Goal: Task Accomplishment & Management: Complete application form

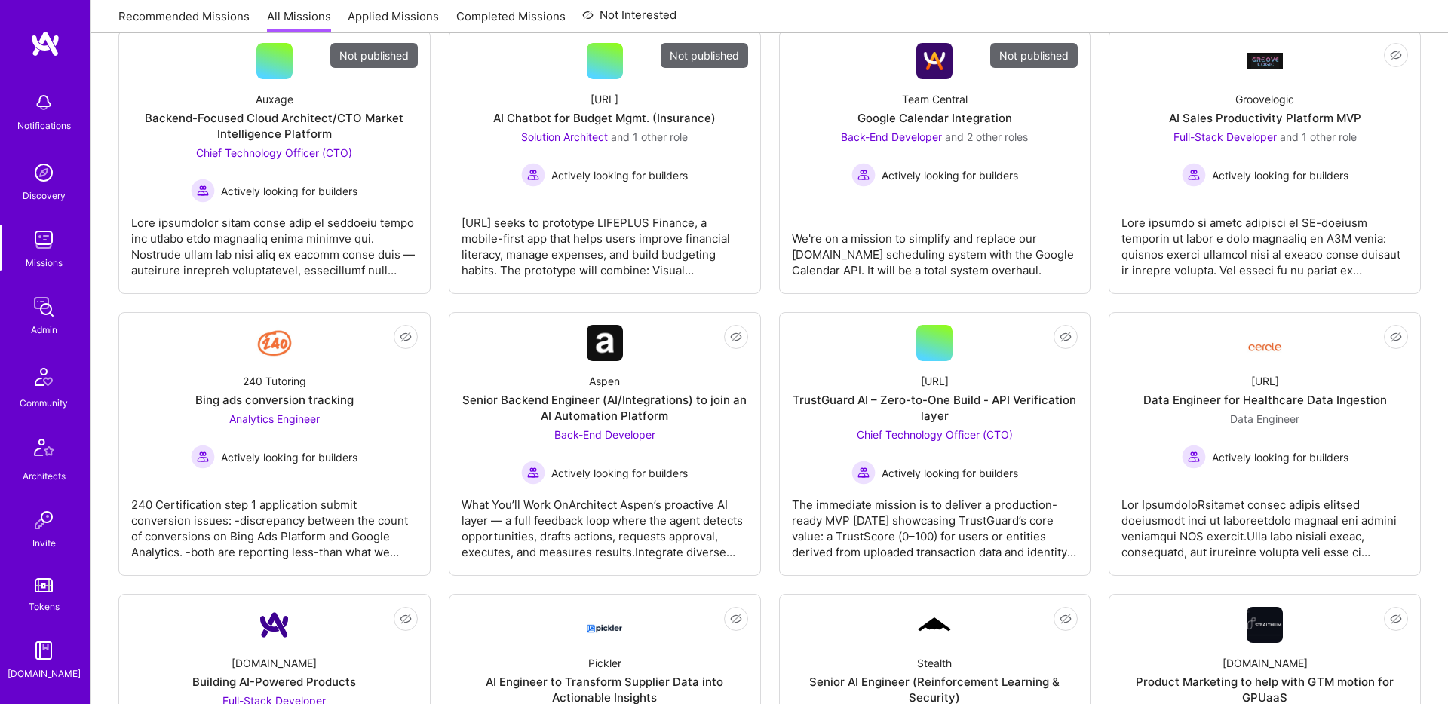
scroll to position [319, 0]
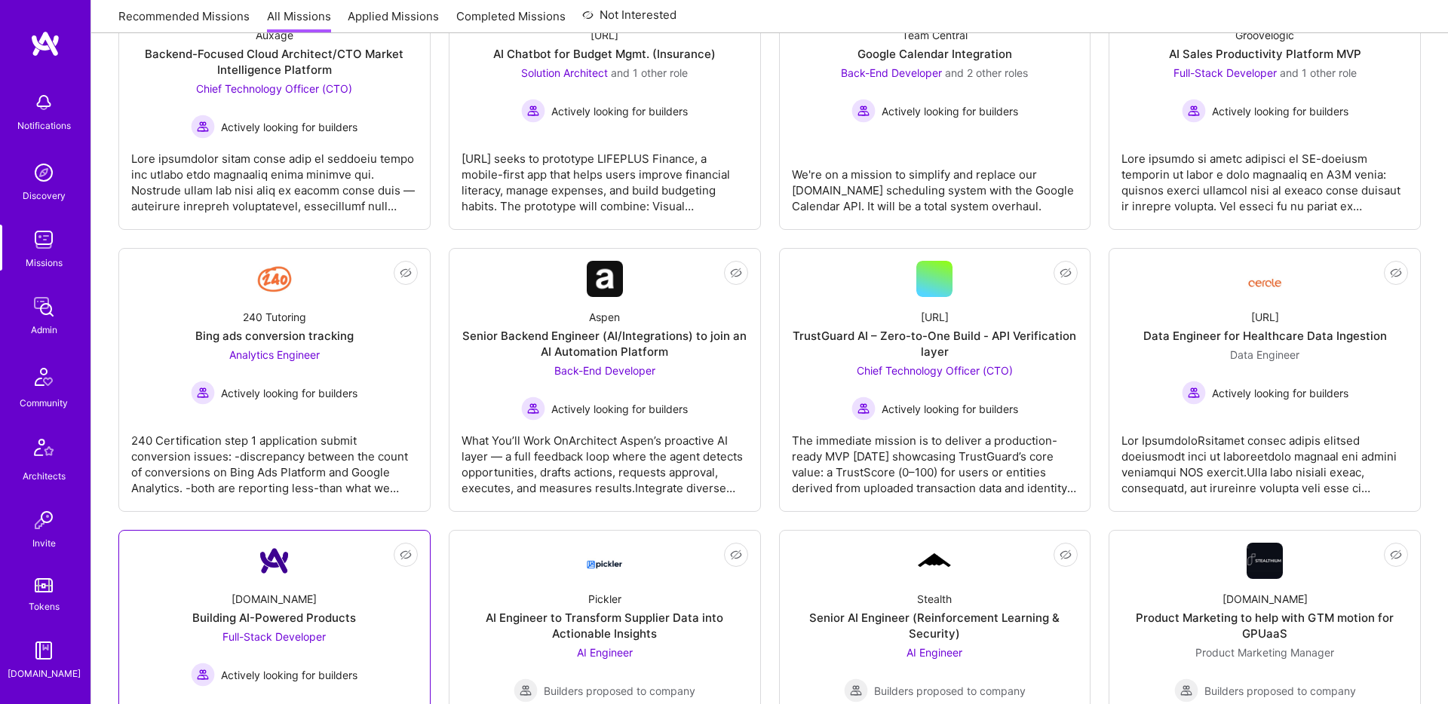
click at [297, 590] on div "[DOMAIN_NAME] Building AI-Powered Products Full-Stack Developer Actively lookin…" at bounding box center [274, 633] width 287 height 108
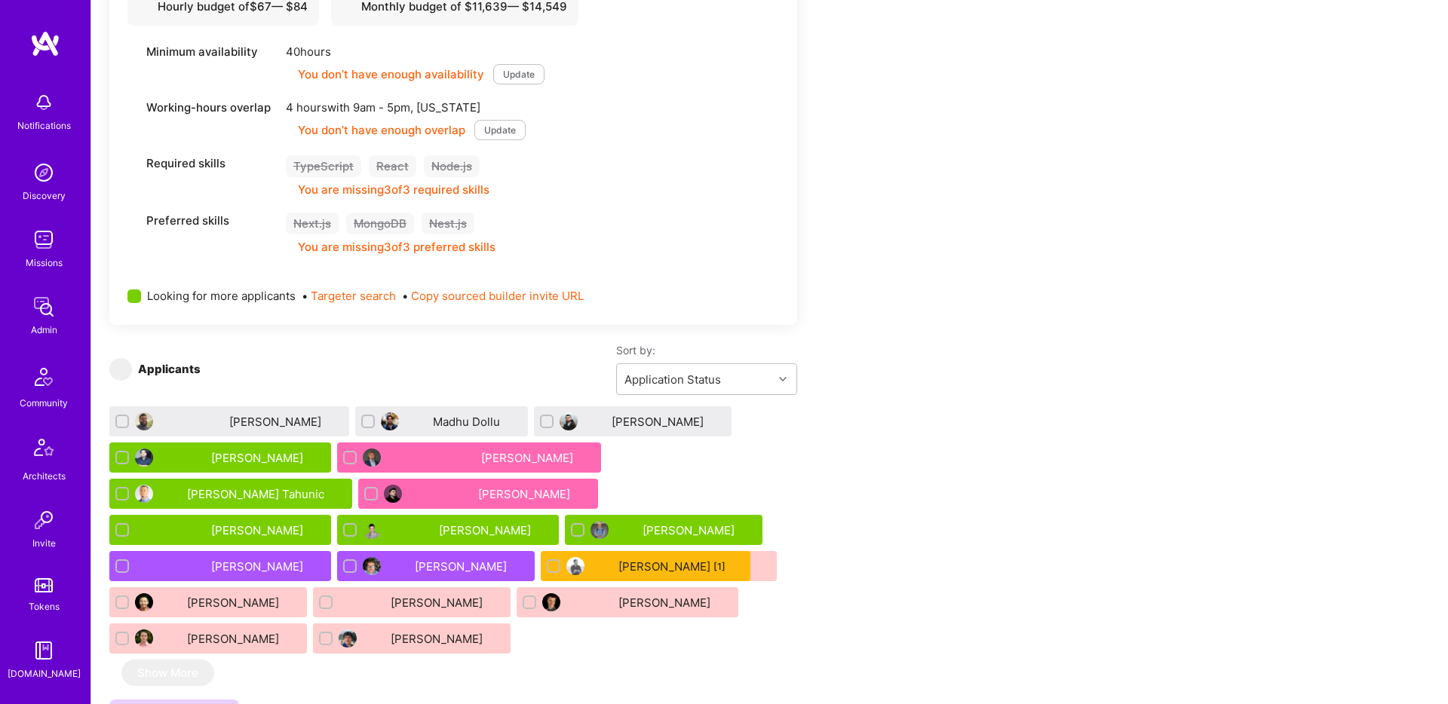
scroll to position [863, 0]
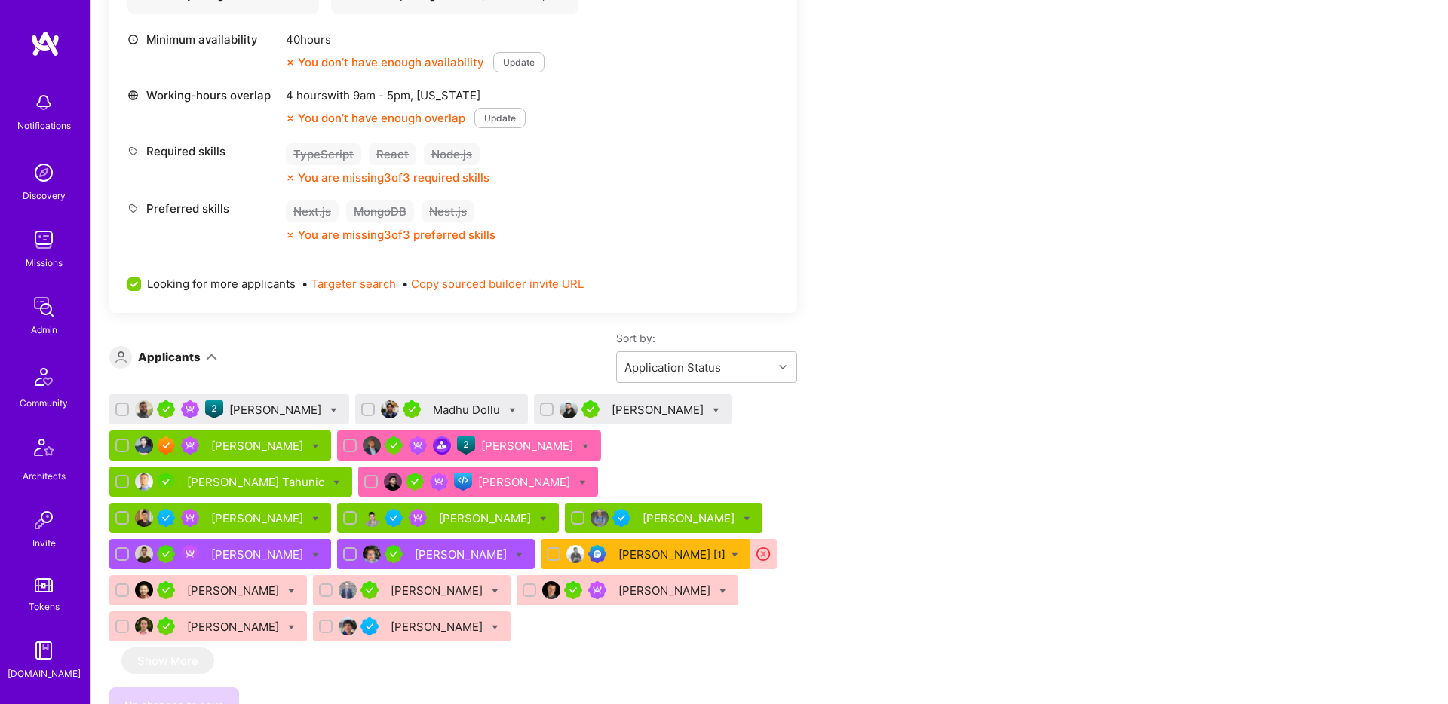
click at [340, 474] on div at bounding box center [336, 482] width 7 height 16
checkbox input "true"
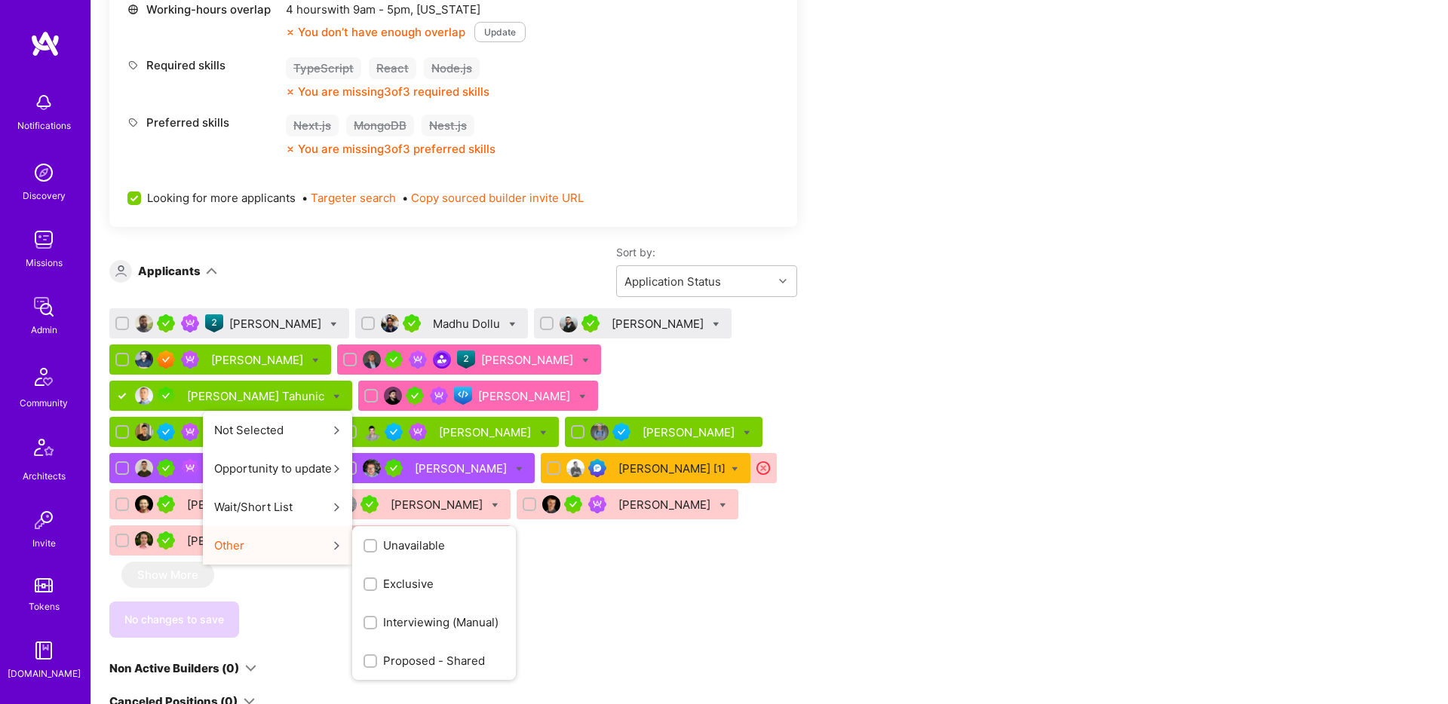
scroll to position [952, 0]
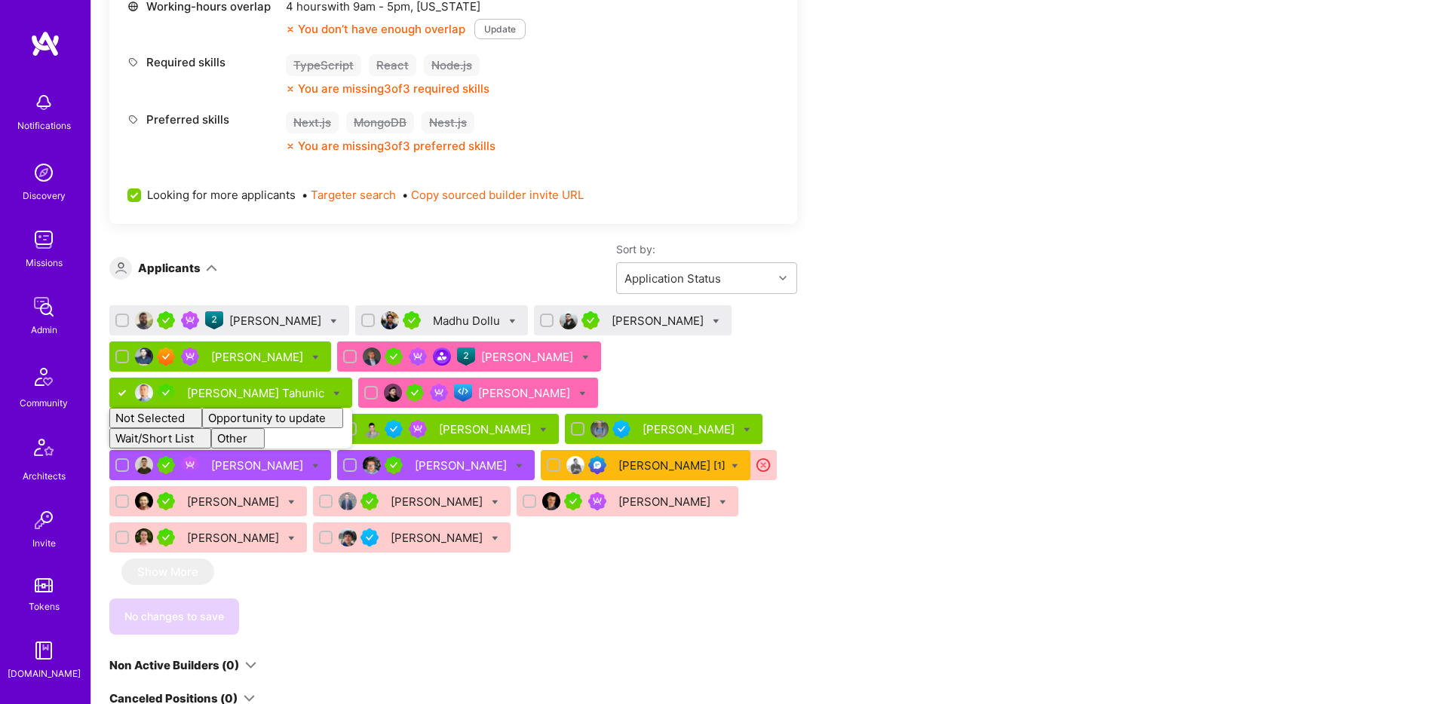
click at [617, 599] on div "No changes to save" at bounding box center [453, 617] width 688 height 36
click at [582, 356] on icon at bounding box center [585, 357] width 7 height 7
checkbox input "true"
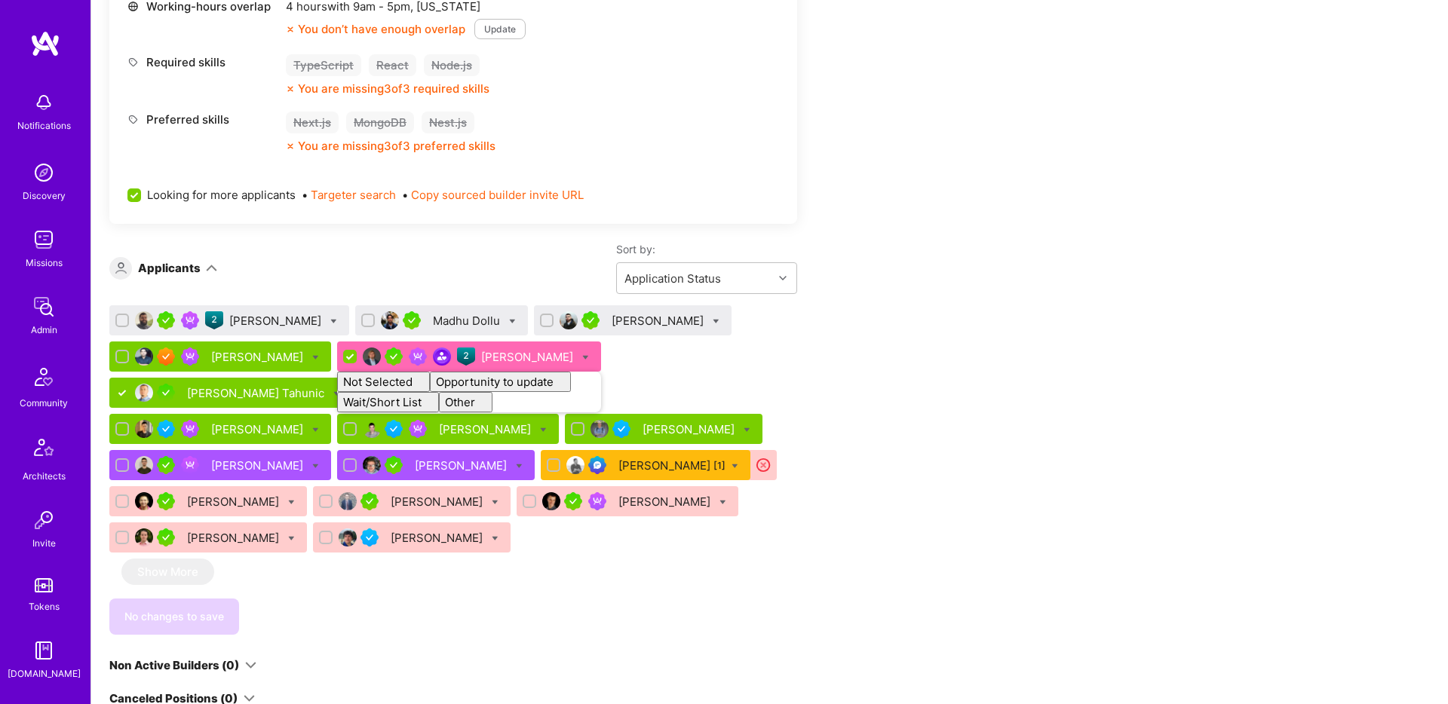
click at [502, 599] on div "No changes to save" at bounding box center [453, 617] width 688 height 36
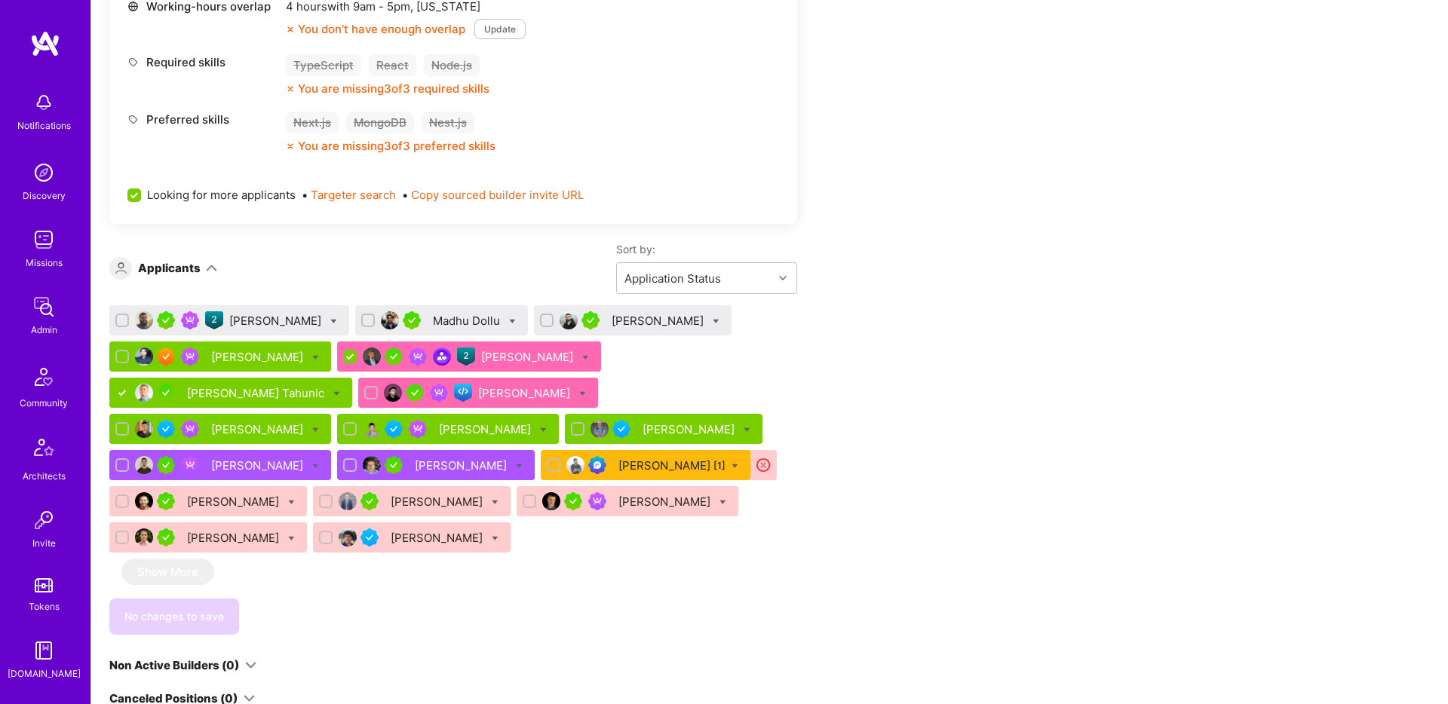
click at [319, 463] on icon at bounding box center [315, 466] width 7 height 7
checkbox input "true"
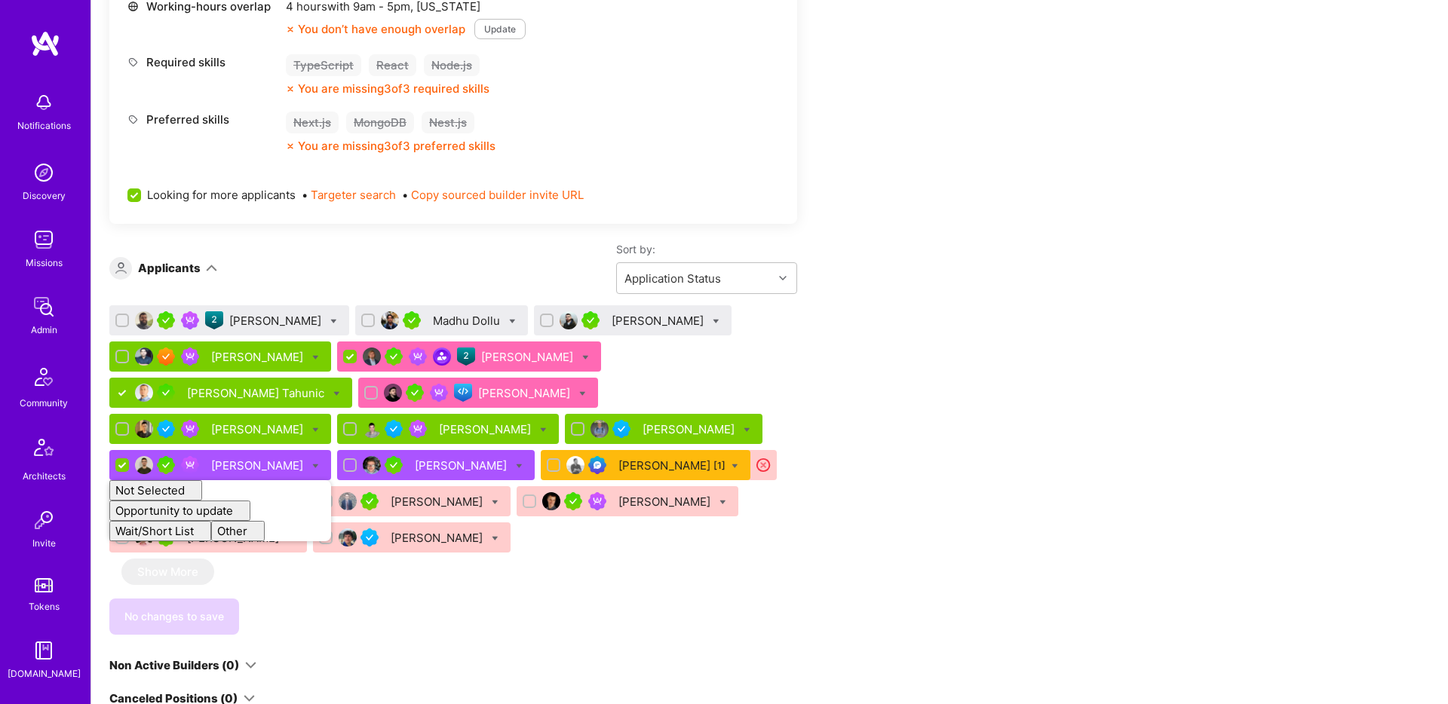
click at [809, 493] on div "Apply for a Mission Role We’re actively looking for builders. This is the best …" at bounding box center [561, 316] width 905 height 1960
